Goal: Information Seeking & Learning: Learn about a topic

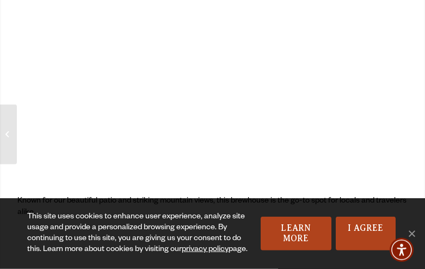
scroll to position [11, 0]
click at [415, 239] on span "Cookie Notice" at bounding box center [410, 233] width 11 height 11
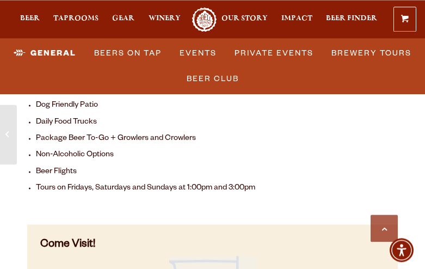
scroll to position [966, 0]
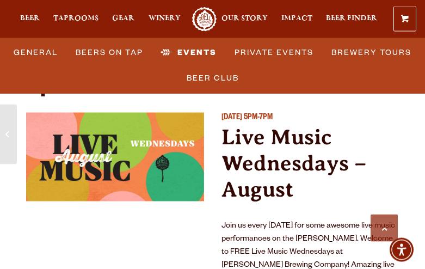
scroll to position [3390, 0]
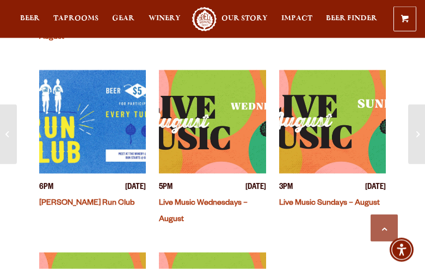
scroll to position [646, 0]
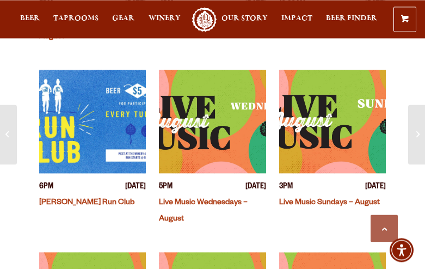
click at [224, 173] on img "View event details" at bounding box center [212, 121] width 107 height 103
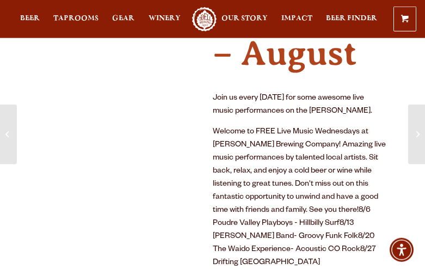
scroll to position [173, 0]
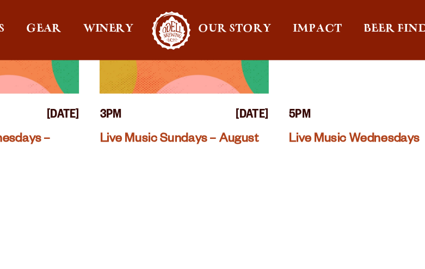
scroll to position [929, 0]
